Goal: Communication & Community: Answer question/provide support

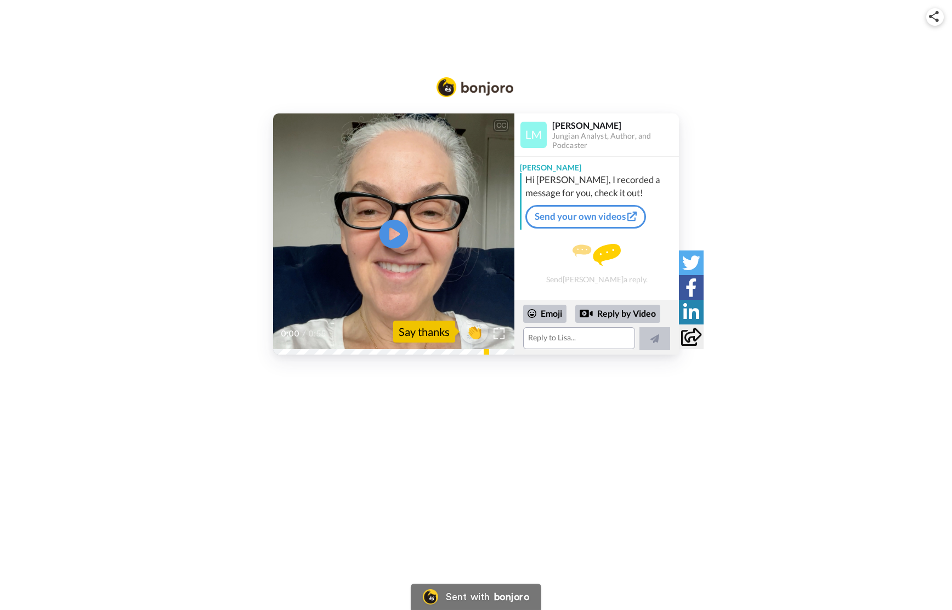
click at [398, 235] on icon "Play/Pause" at bounding box center [393, 234] width 29 height 52
click at [580, 336] on textarea at bounding box center [579, 338] width 112 height 22
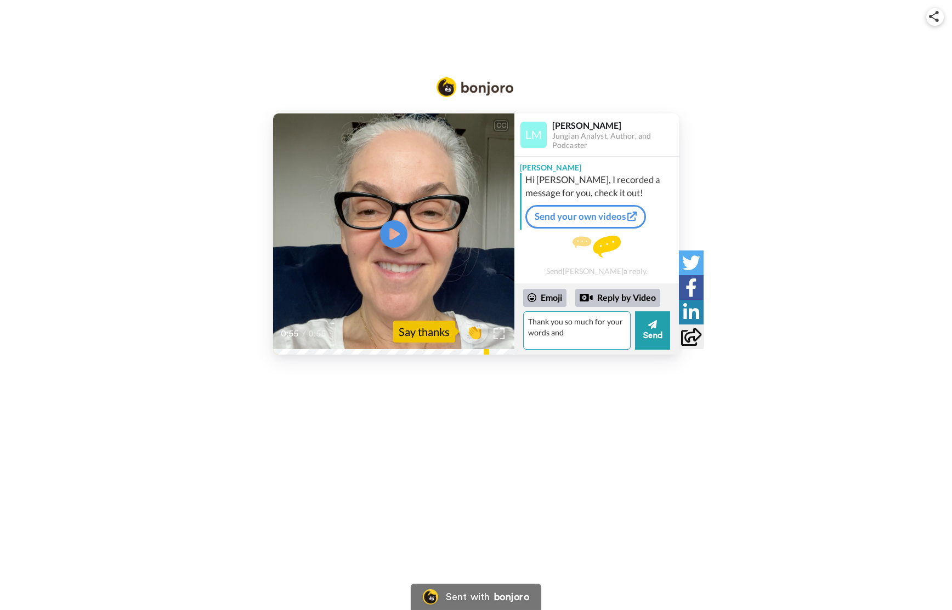
click at [535, 331] on textarea "Thank you so much for your words and" at bounding box center [576, 330] width 107 height 38
drag, startPoint x: 559, startPoint y: 339, endPoint x: 593, endPoint y: 340, distance: 34.0
click at [593, 340] on textarea "Thank you so much for your welcome and your kindnessords and" at bounding box center [576, 330] width 107 height 38
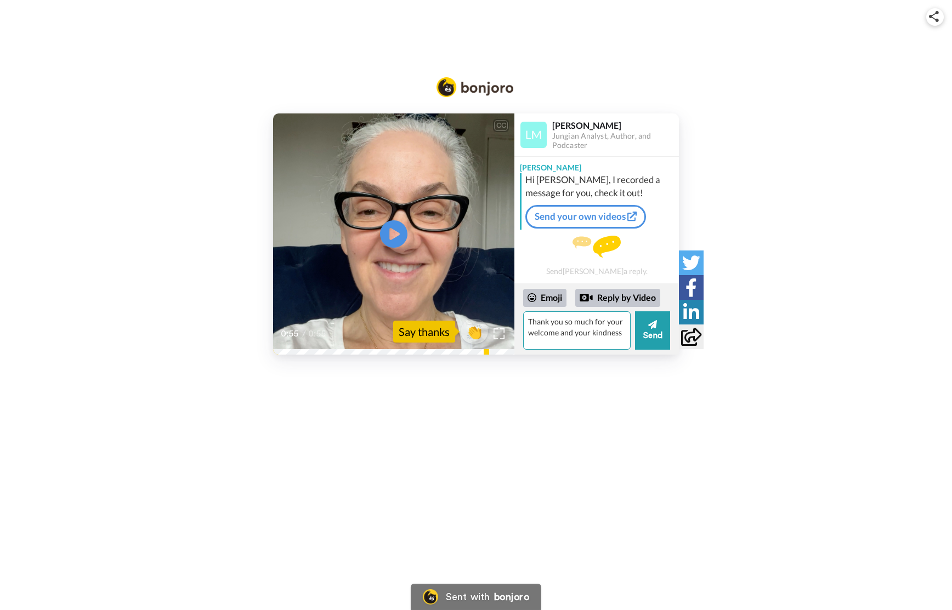
drag, startPoint x: 582, startPoint y: 334, endPoint x: 590, endPoint y: 333, distance: 8.8
click at [590, 333] on textarea "Thank you so much for your welcome and your kindness" at bounding box center [576, 330] width 107 height 38
click at [610, 333] on textarea "Thank you so much for your welcome and kindness" at bounding box center [576, 330] width 107 height 38
click at [559, 334] on textarea "Thank you so much for your welcome and kindness." at bounding box center [576, 330] width 107 height 38
click at [565, 345] on textarea "Thank you so much for your welcome words and kindness." at bounding box center [576, 330] width 107 height 38
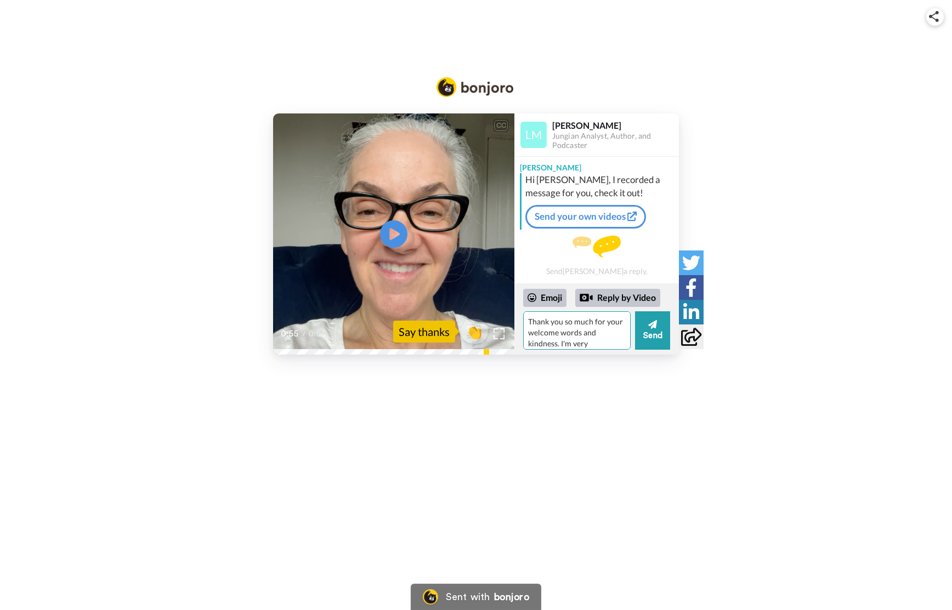
scroll to position [1, 0]
drag, startPoint x: 572, startPoint y: 343, endPoint x: 590, endPoint y: 343, distance: 17.5
click at [590, 343] on textarea "Thank you so much for your welcome words and kindness. I'm very" at bounding box center [576, 330] width 107 height 38
click at [589, 339] on textarea "Thank you so much for your welcome words and kindness. I'm very" at bounding box center [576, 330] width 107 height 38
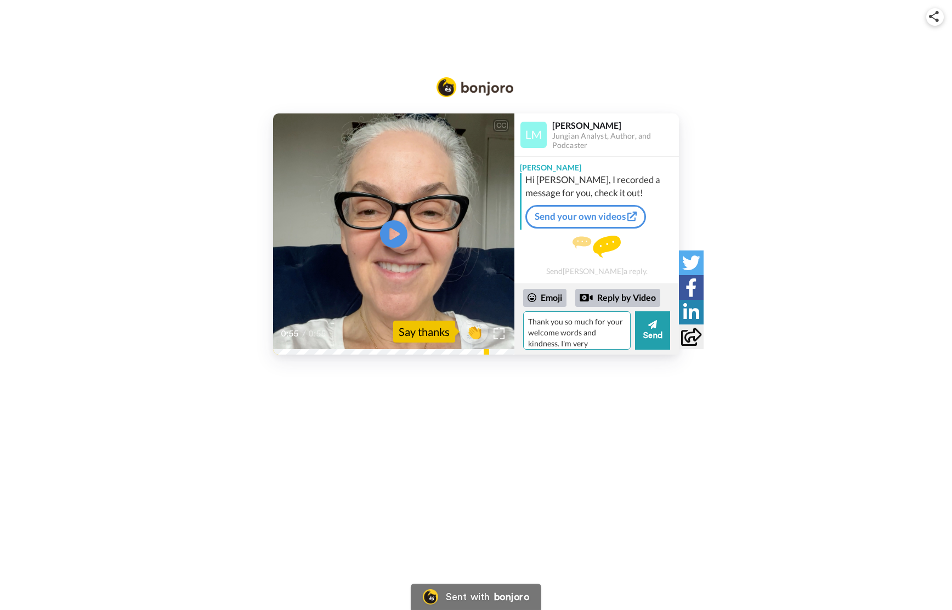
drag, startPoint x: 560, startPoint y: 345, endPoint x: 592, endPoint y: 344, distance: 31.3
click at [592, 344] on textarea "Thank you so much for your welcome words and kindness. I'm very" at bounding box center [576, 330] width 107 height 38
paste textarea "knew that entering this process would only be a matter of time, and now that I'…"
type textarea "Thank you so much for your welcome words and kindness. I knew that entering thi…"
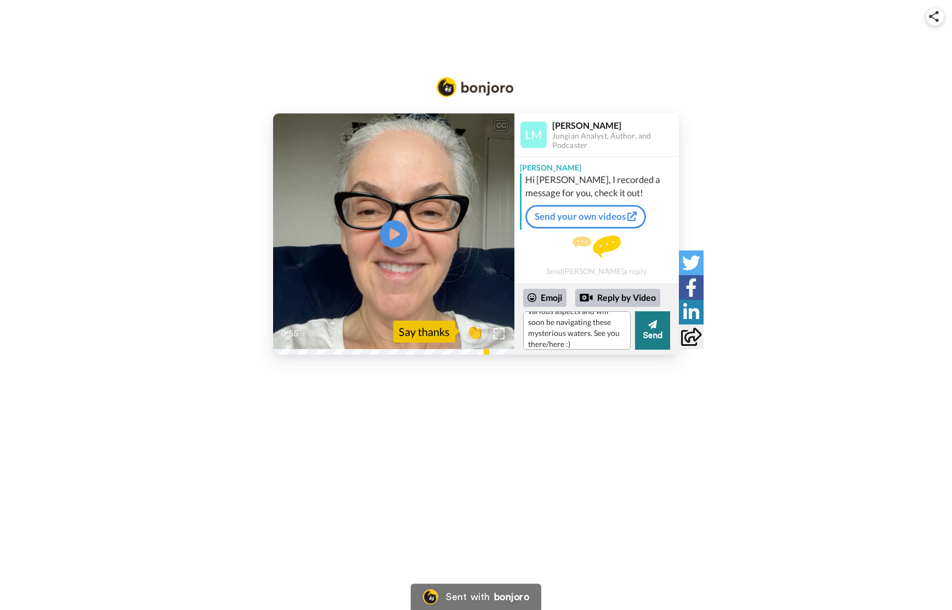
click at [652, 328] on icon at bounding box center [652, 324] width 9 height 9
